Goal: Task Accomplishment & Management: Use online tool/utility

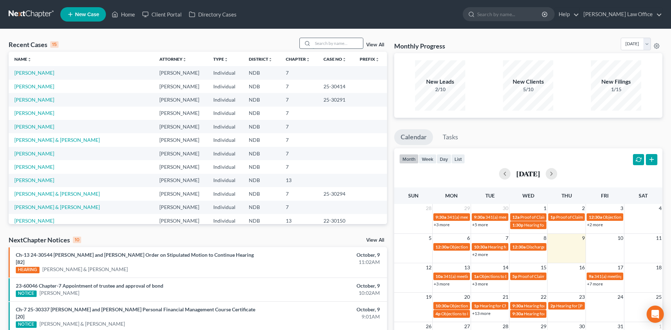
click at [325, 42] on input "search" at bounding box center [338, 43] width 50 height 10
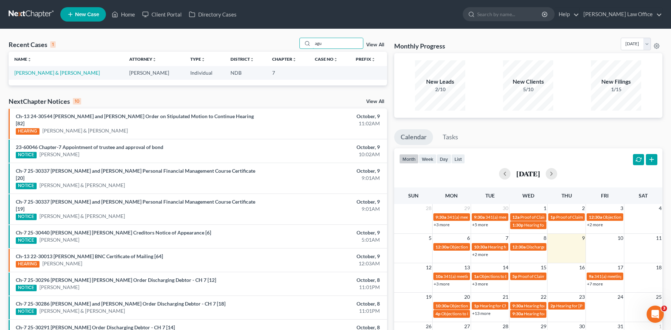
type input "agu"
click at [60, 77] on td "[PERSON_NAME] & [PERSON_NAME]" at bounding box center [66, 72] width 115 height 13
click at [66, 73] on link "[PERSON_NAME] & [PERSON_NAME]" at bounding box center [56, 73] width 85 height 6
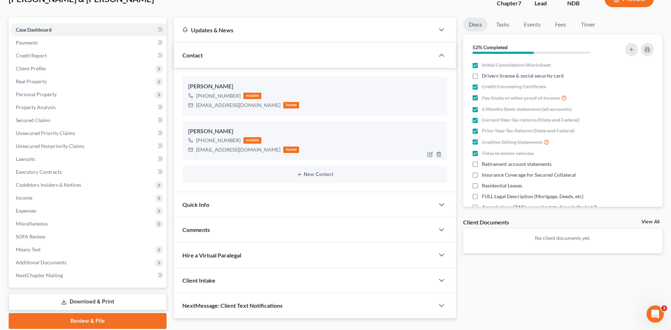
scroll to position [77, 0]
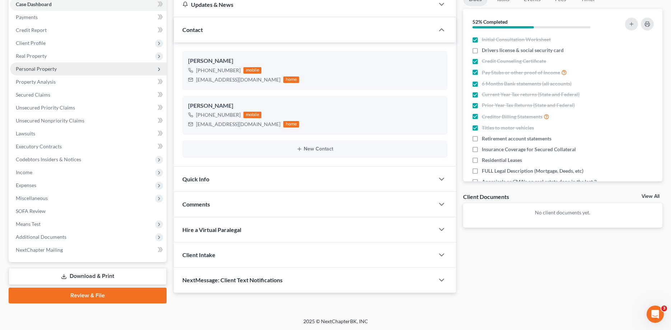
click at [41, 66] on span "Personal Property" at bounding box center [36, 69] width 41 height 6
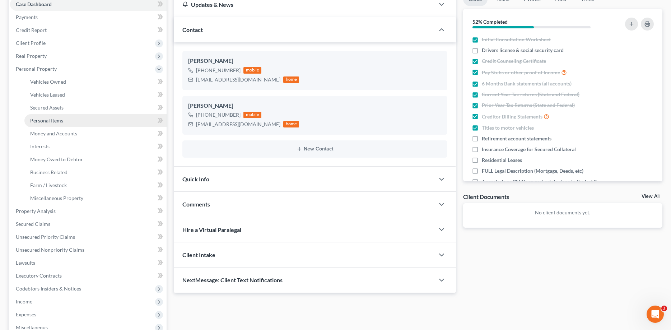
click at [45, 118] on span "Personal Items" at bounding box center [46, 120] width 33 height 6
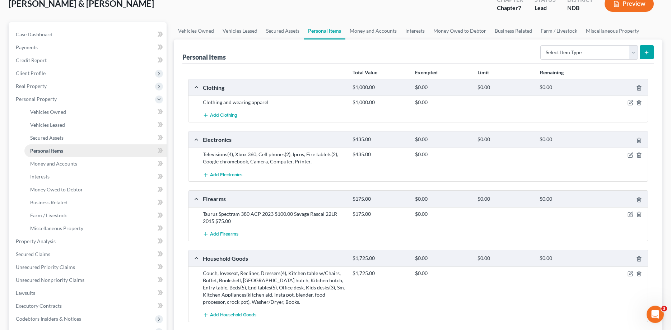
scroll to position [147, 0]
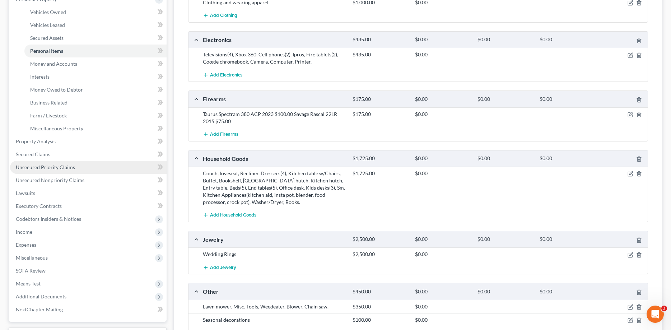
click at [43, 164] on link "Unsecured Priority Claims" at bounding box center [88, 167] width 157 height 13
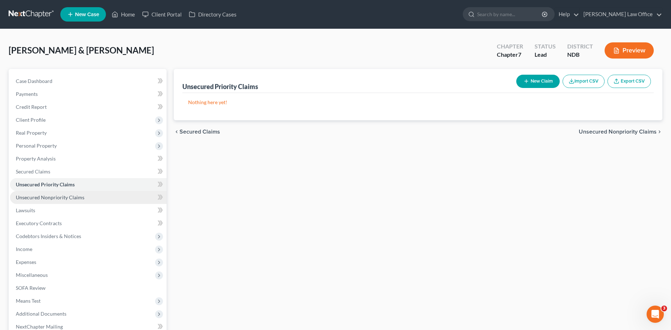
click at [43, 198] on span "Unsecured Nonpriority Claims" at bounding box center [50, 197] width 69 height 6
